Goal: Task Accomplishment & Management: Manage account settings

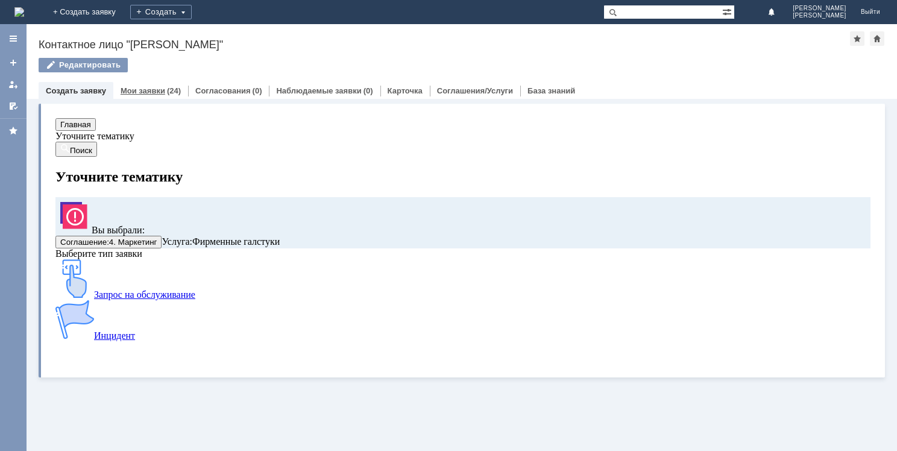
click at [159, 87] on link "Мои заявки" at bounding box center [143, 90] width 45 height 9
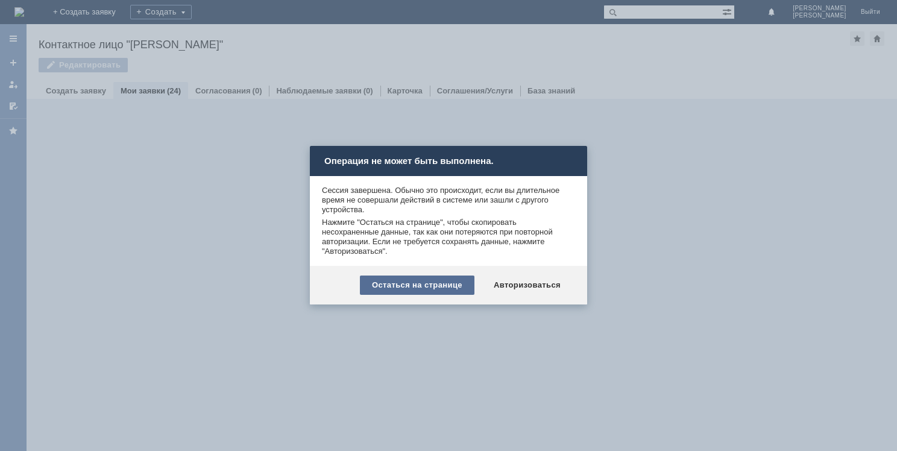
click at [471, 284] on div "Остаться на странице" at bounding box center [417, 284] width 115 height 19
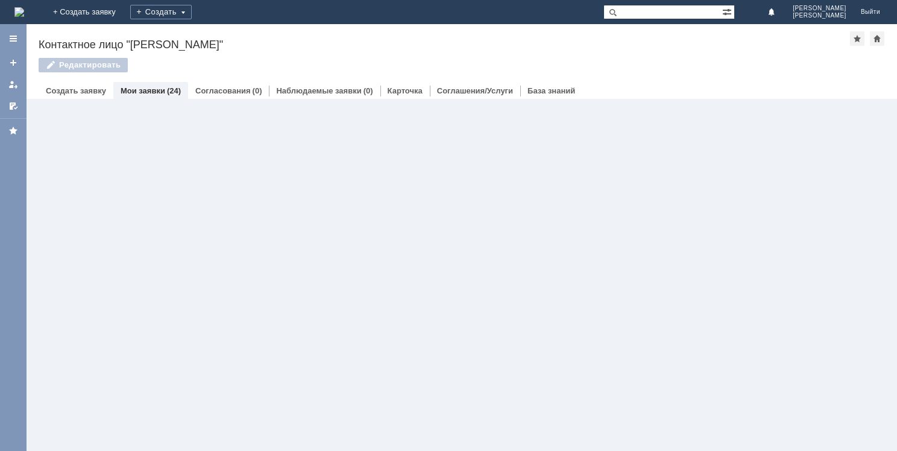
click at [159, 97] on div "Мои заявки (24)" at bounding box center [150, 90] width 75 height 17
click at [158, 89] on link "Мои заявки" at bounding box center [143, 90] width 45 height 9
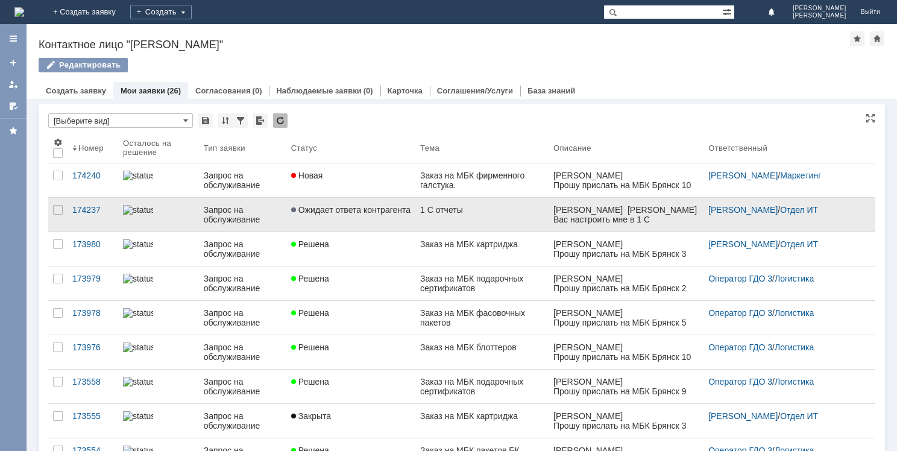
click at [363, 212] on span "Ожидает ответа контрагента" at bounding box center [350, 210] width 119 height 10
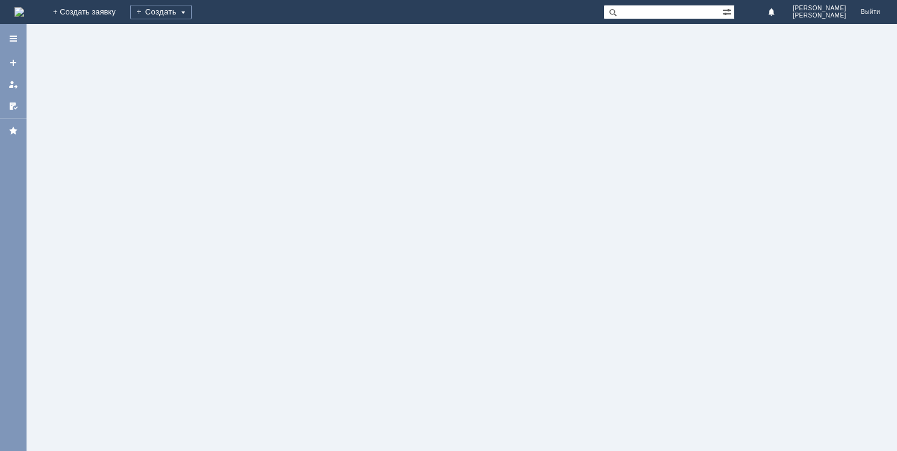
click at [363, 212] on div at bounding box center [462, 237] width 870 height 427
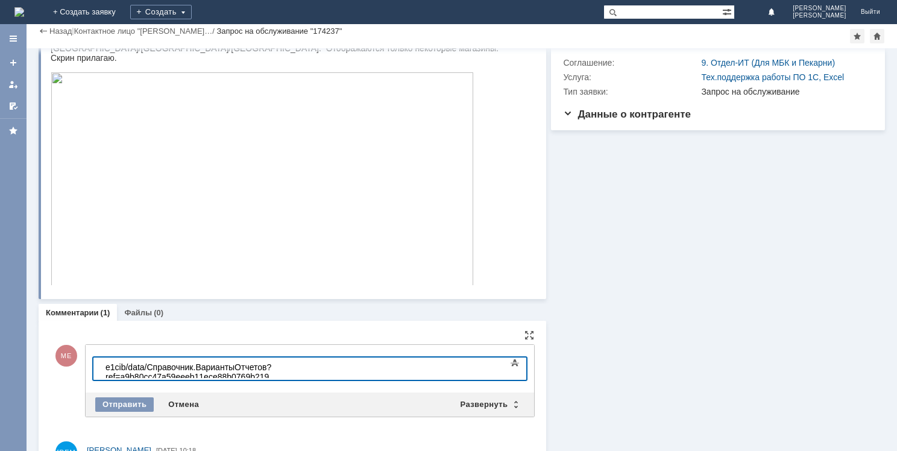
scroll to position [976, 4]
click at [116, 404] on div "Отправить" at bounding box center [124, 404] width 58 height 14
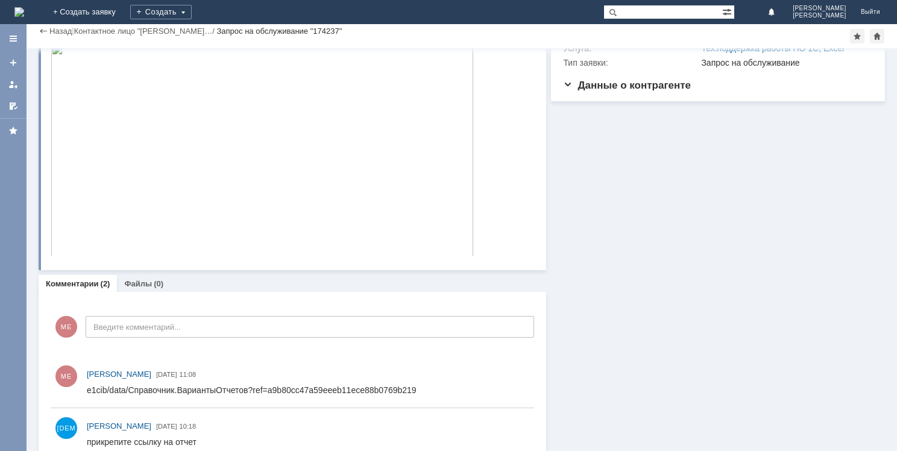
scroll to position [137, 0]
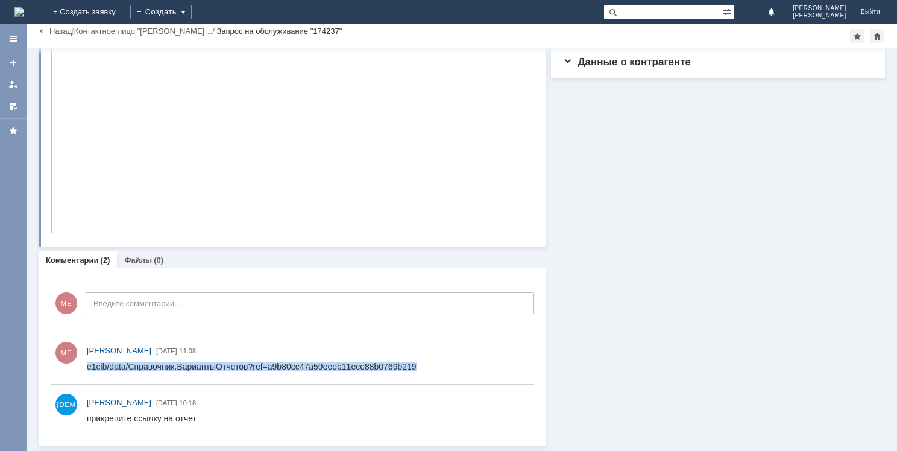
drag, startPoint x: 412, startPoint y: 366, endPoint x: 80, endPoint y: 366, distance: 332.1
click at [87, 366] on html "e1cib/data/Справочник.ВариантыОтчетов?ref=a9b80cc47a59eeeb11ece88b0769b219" at bounding box center [305, 367] width 436 height 11
copy div "e1cib/data/Справочник.ВариантыОтчетов?ref=a9b80cc47a59eeeb11ece88b0769b219"
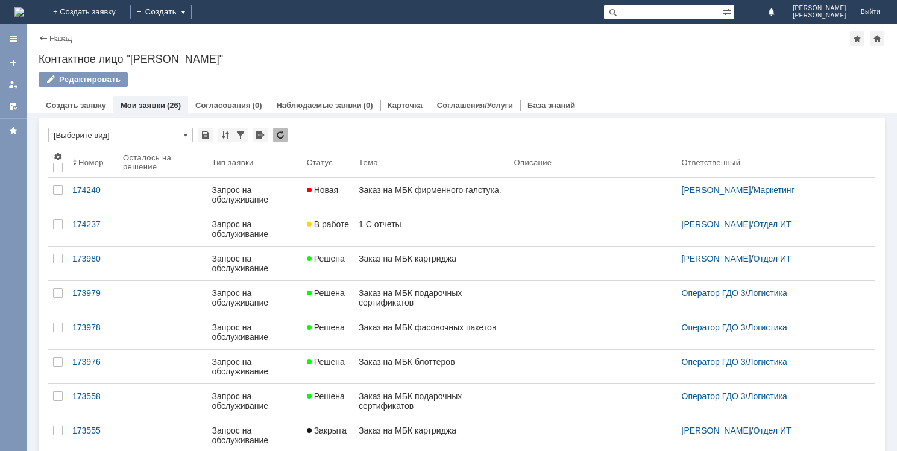
click at [160, 102] on link "Мои заявки" at bounding box center [143, 105] width 45 height 9
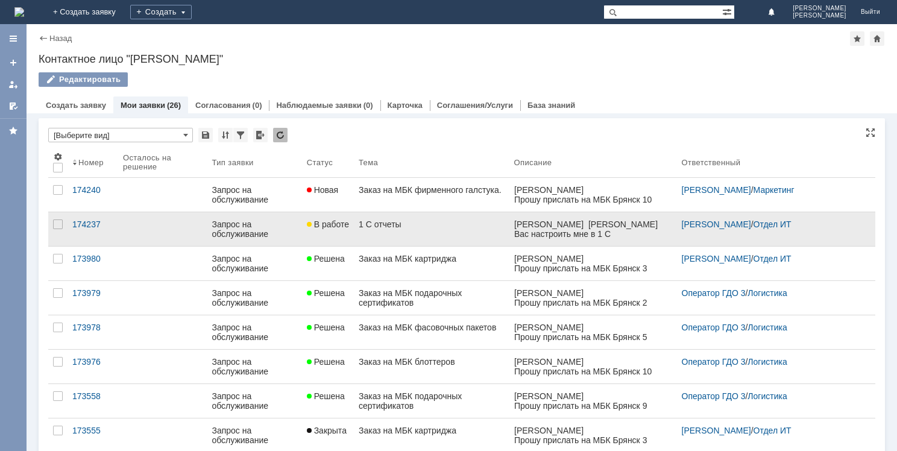
click at [403, 234] on link "1 С отчеты" at bounding box center [432, 229] width 156 height 34
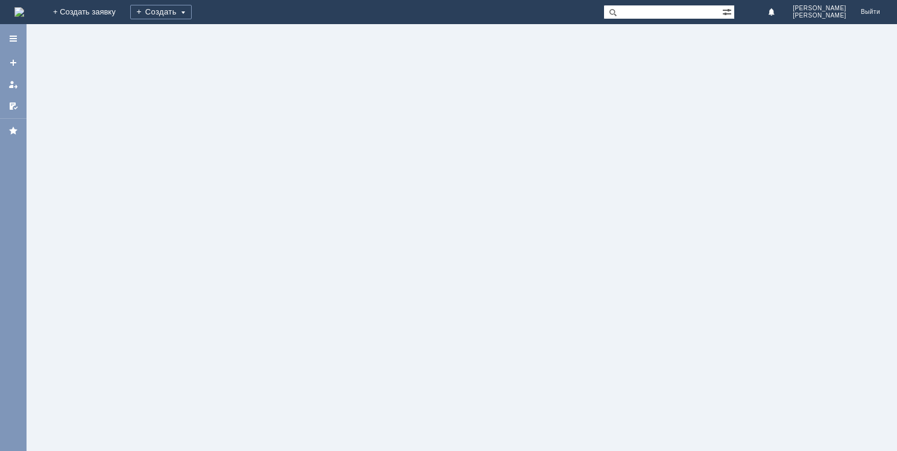
click at [403, 234] on div at bounding box center [462, 237] width 870 height 427
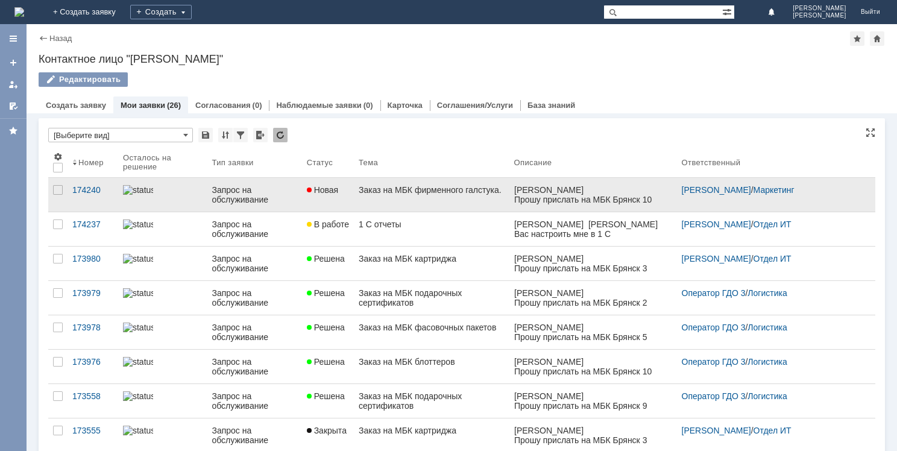
click at [417, 195] on link "Заказ на МБК фирменного галстука." at bounding box center [432, 195] width 156 height 34
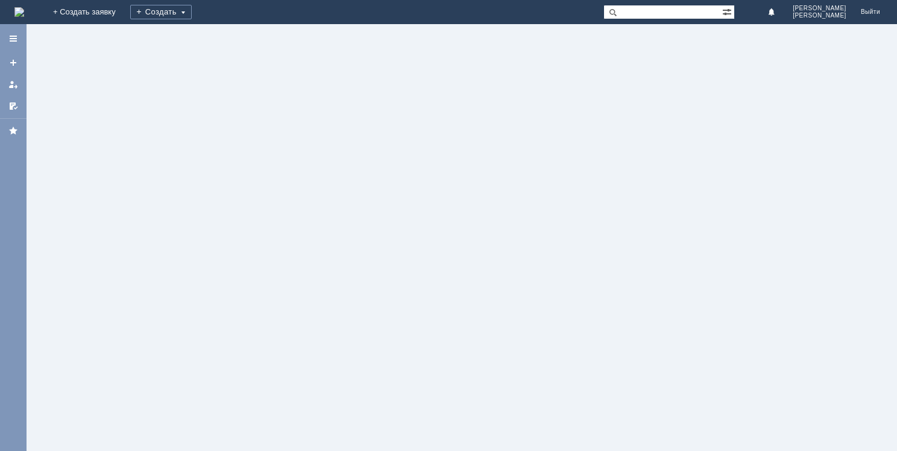
click at [417, 195] on div at bounding box center [462, 237] width 870 height 427
